Goal: Task Accomplishment & Management: Manage account settings

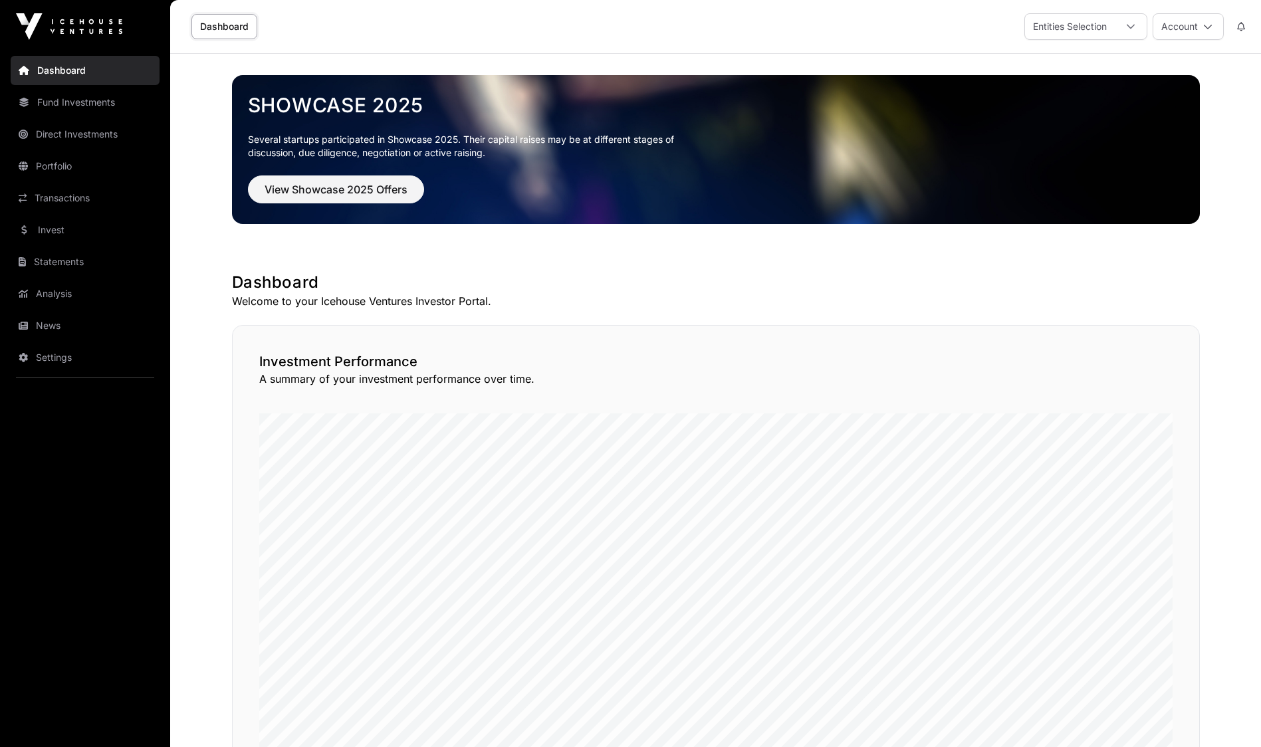
click at [51, 325] on link "News" at bounding box center [85, 325] width 149 height 29
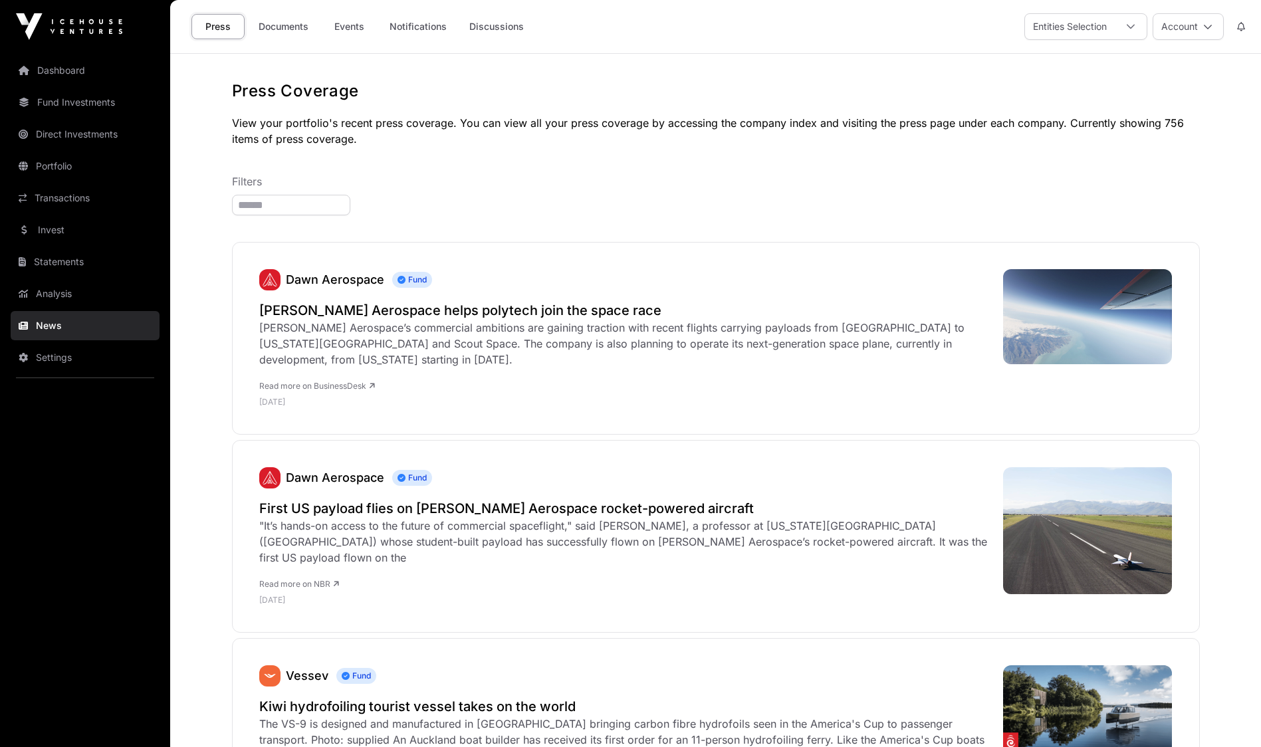
click at [290, 27] on link "Documents" at bounding box center [283, 26] width 67 height 25
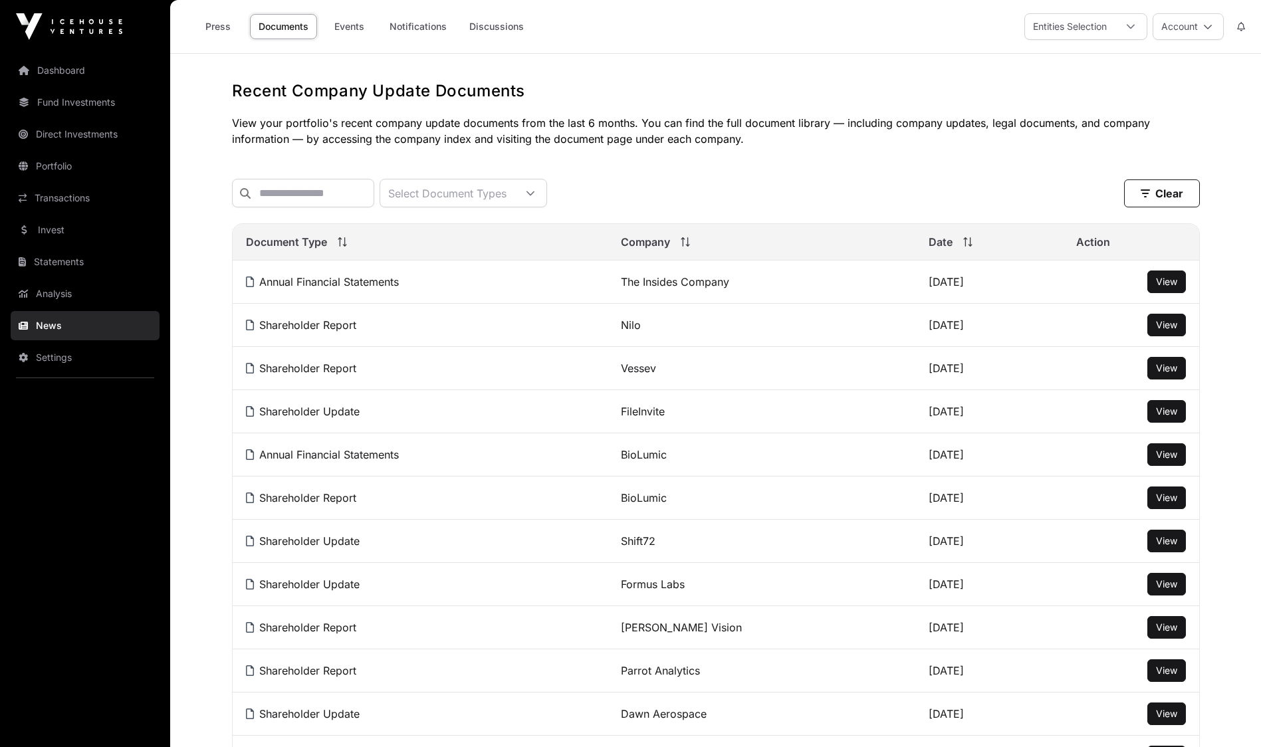
click at [57, 197] on link "Transactions" at bounding box center [85, 197] width 149 height 29
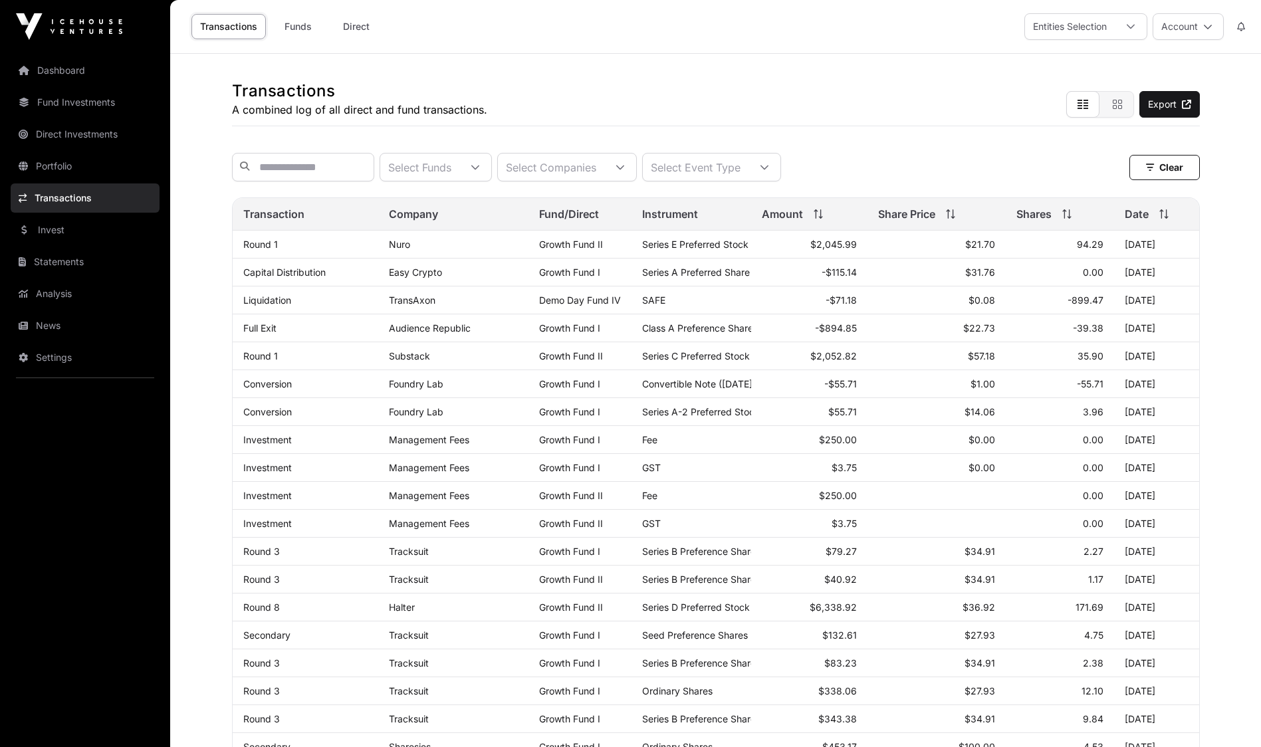
click at [1200, 35] on button "Account" at bounding box center [1188, 26] width 71 height 27
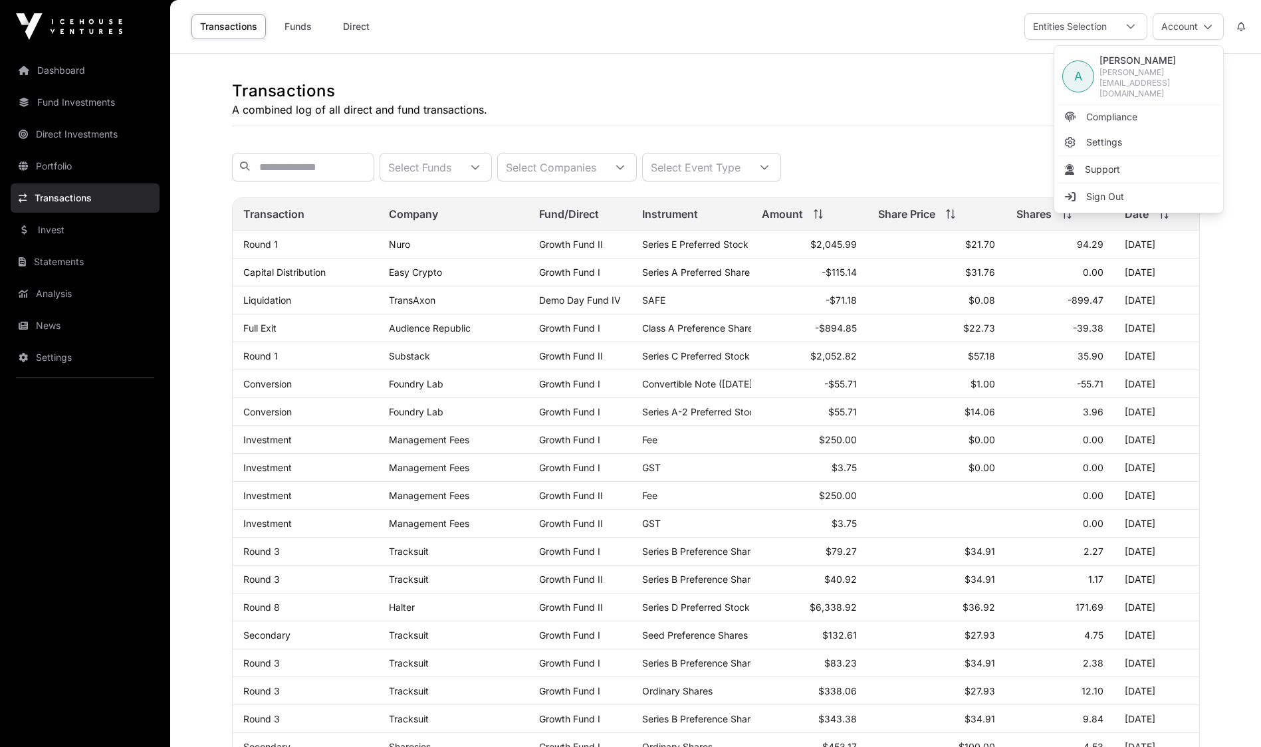
click at [1132, 185] on link "Sign Out" at bounding box center [1139, 197] width 164 height 24
